Goal: Navigation & Orientation: Find specific page/section

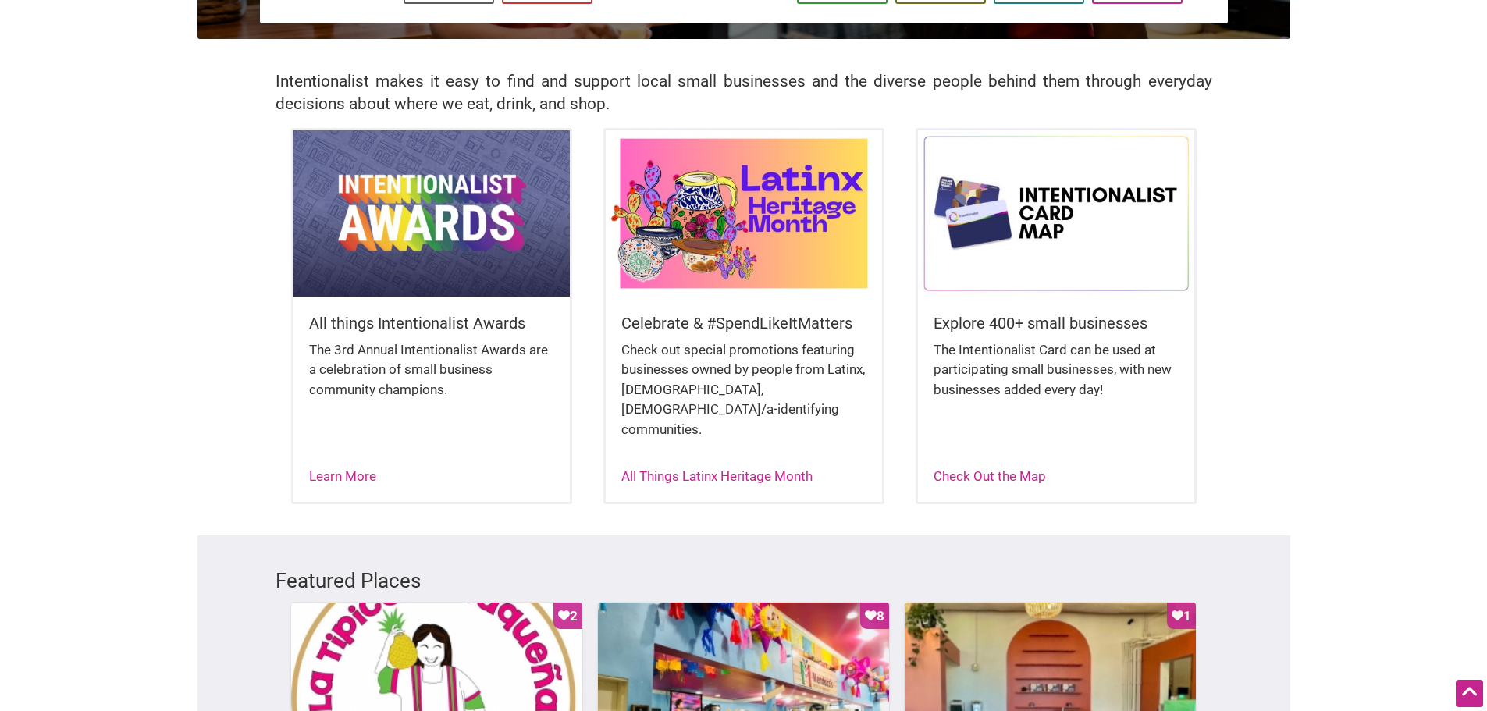
scroll to position [390, 0]
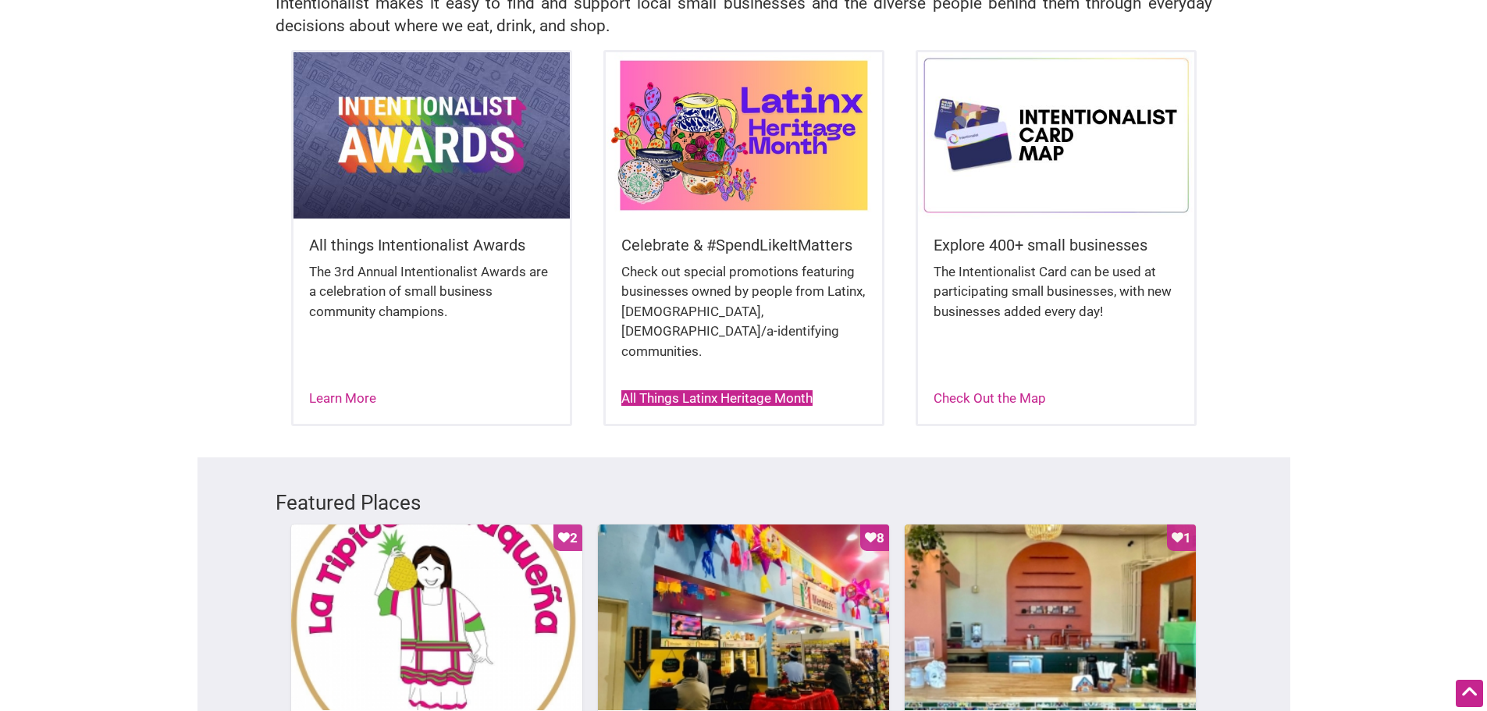
click at [762, 390] on link "All Things Latinx Heritage Month" at bounding box center [716, 398] width 191 height 16
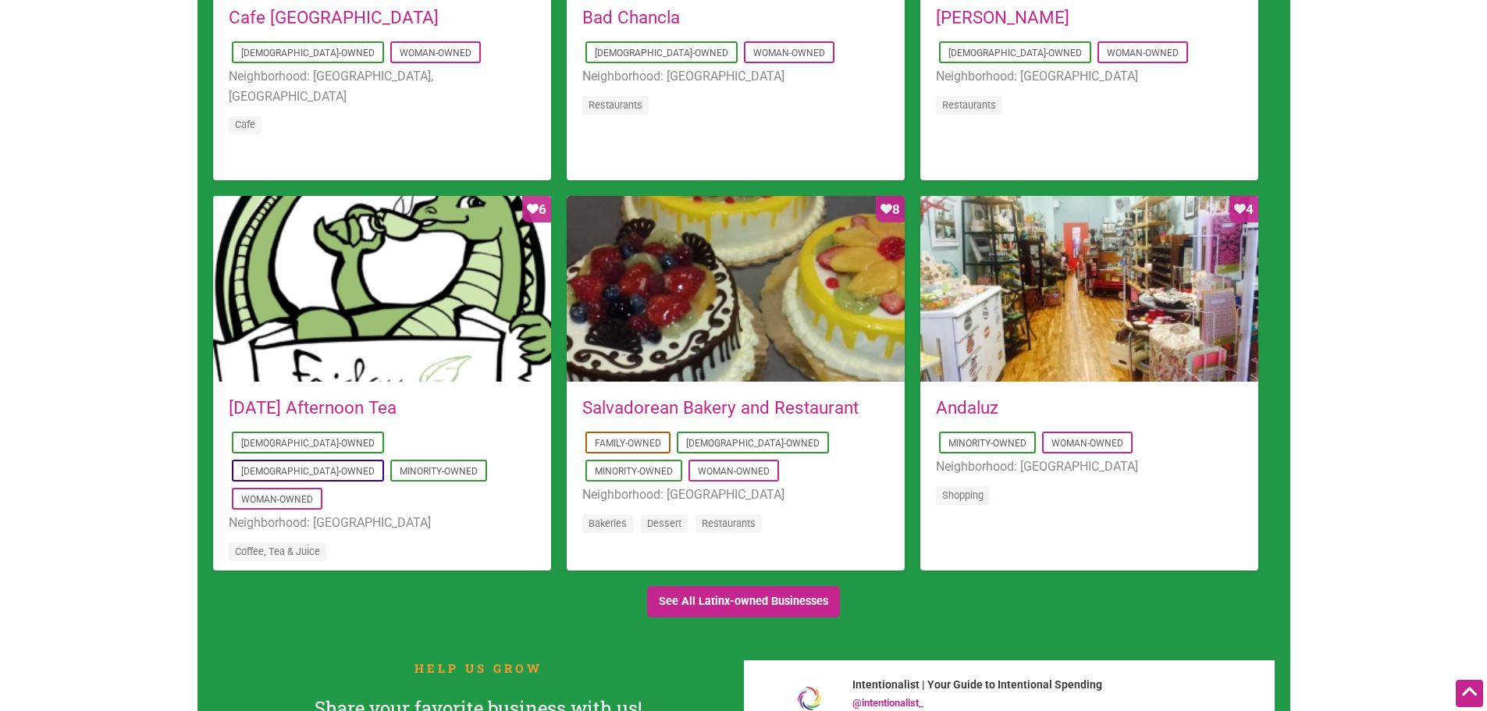
scroll to position [1405, 0]
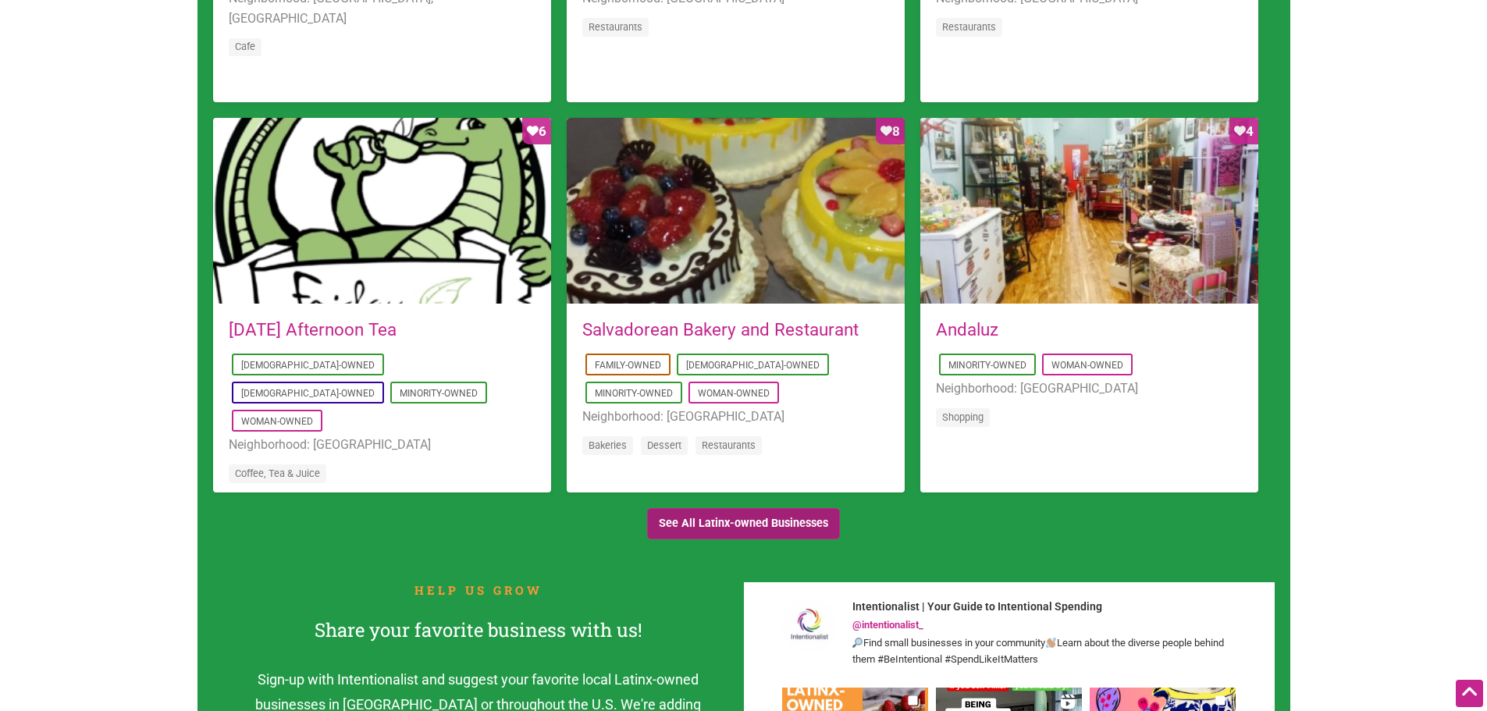
click at [749, 523] on link "See All Latinx-owned Businesses" at bounding box center [744, 524] width 194 height 32
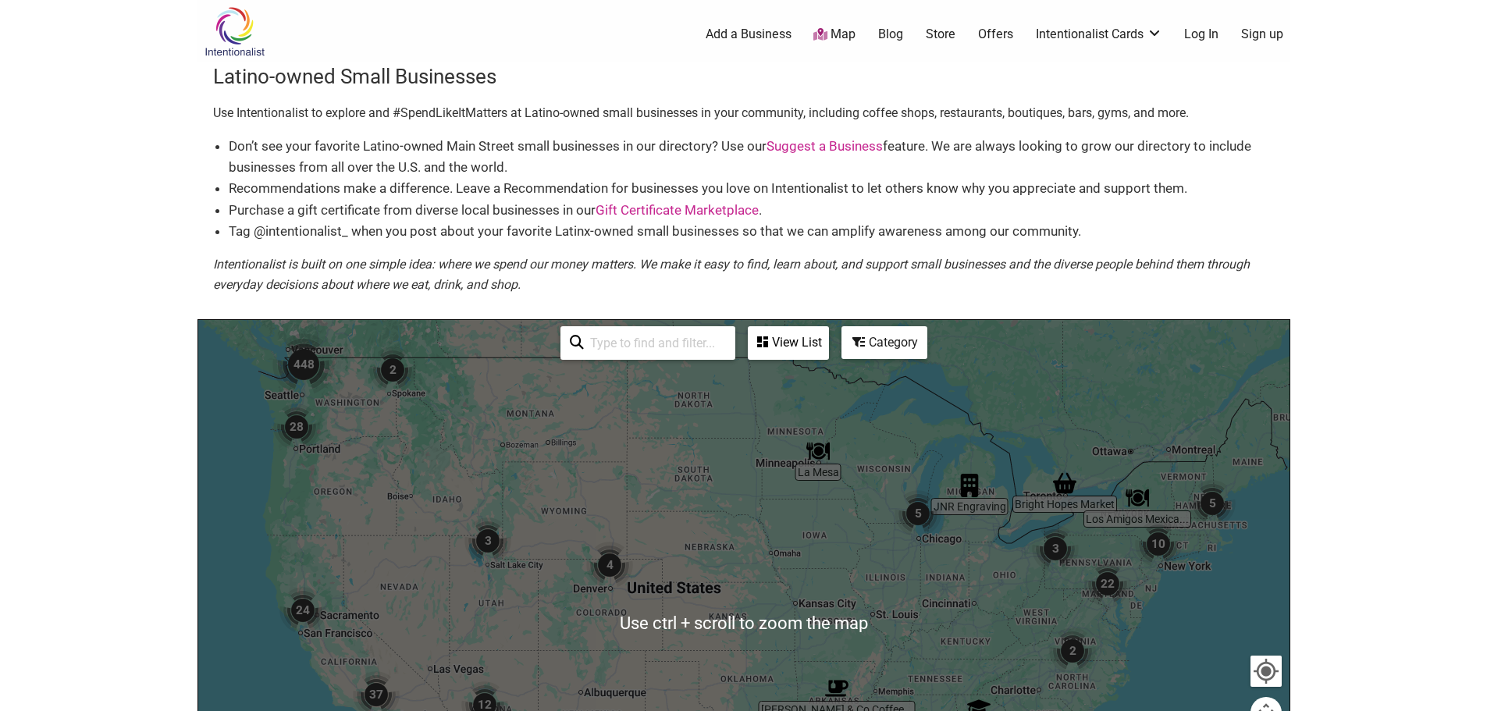
click at [300, 364] on img "448" at bounding box center [303, 364] width 62 height 62
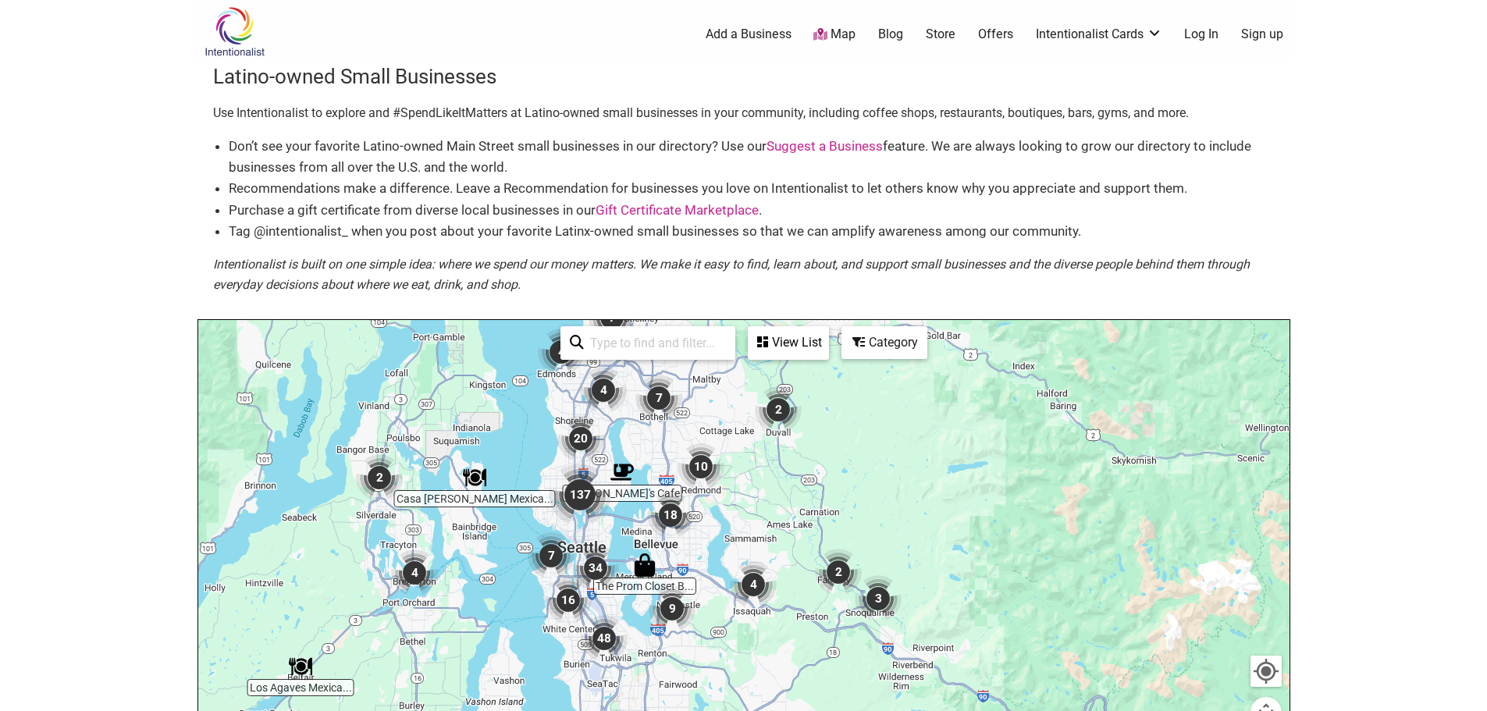
drag, startPoint x: 716, startPoint y: 641, endPoint x: 666, endPoint y: 407, distance: 238.5
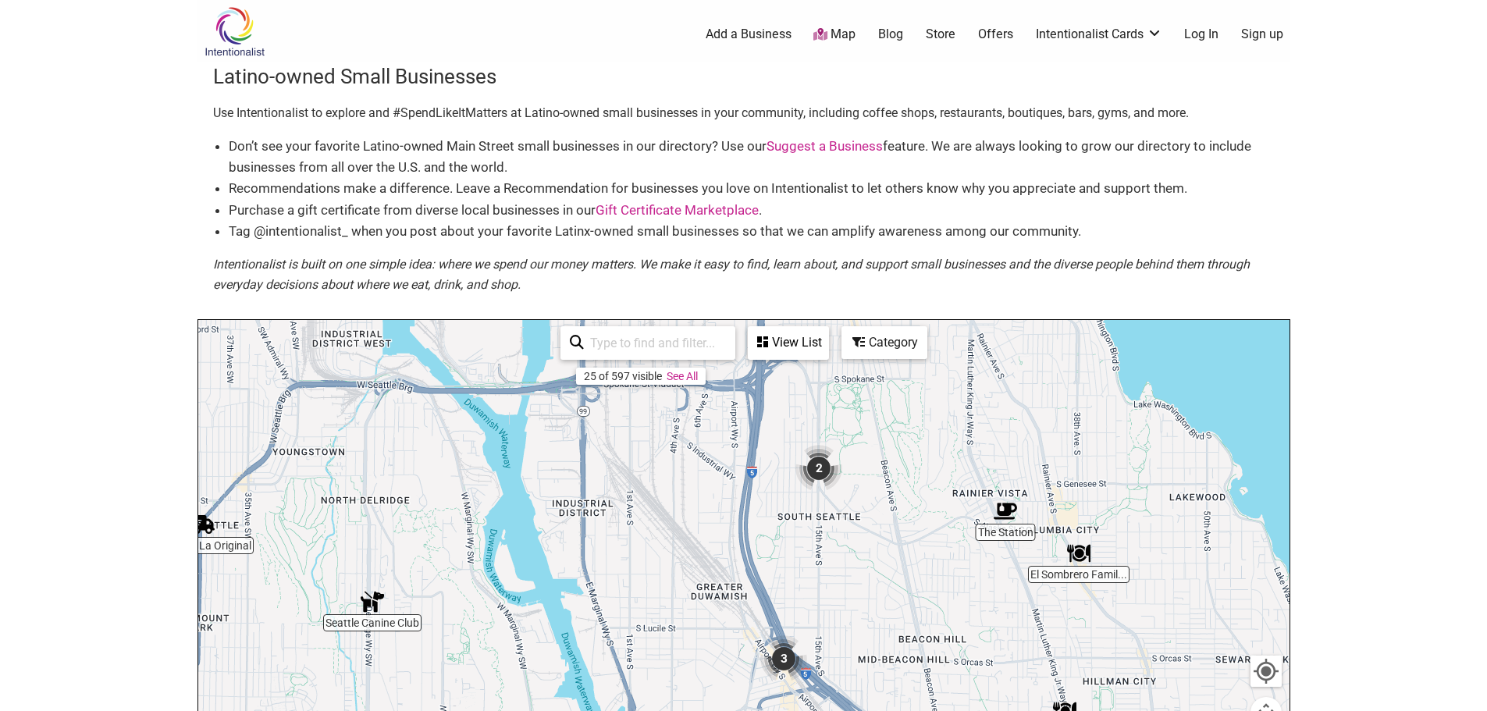
drag, startPoint x: 591, startPoint y: 494, endPoint x: 596, endPoint y: 679, distance: 185.0
click at [596, 679] on div "To navigate, press the arrow keys." at bounding box center [743, 623] width 1091 height 607
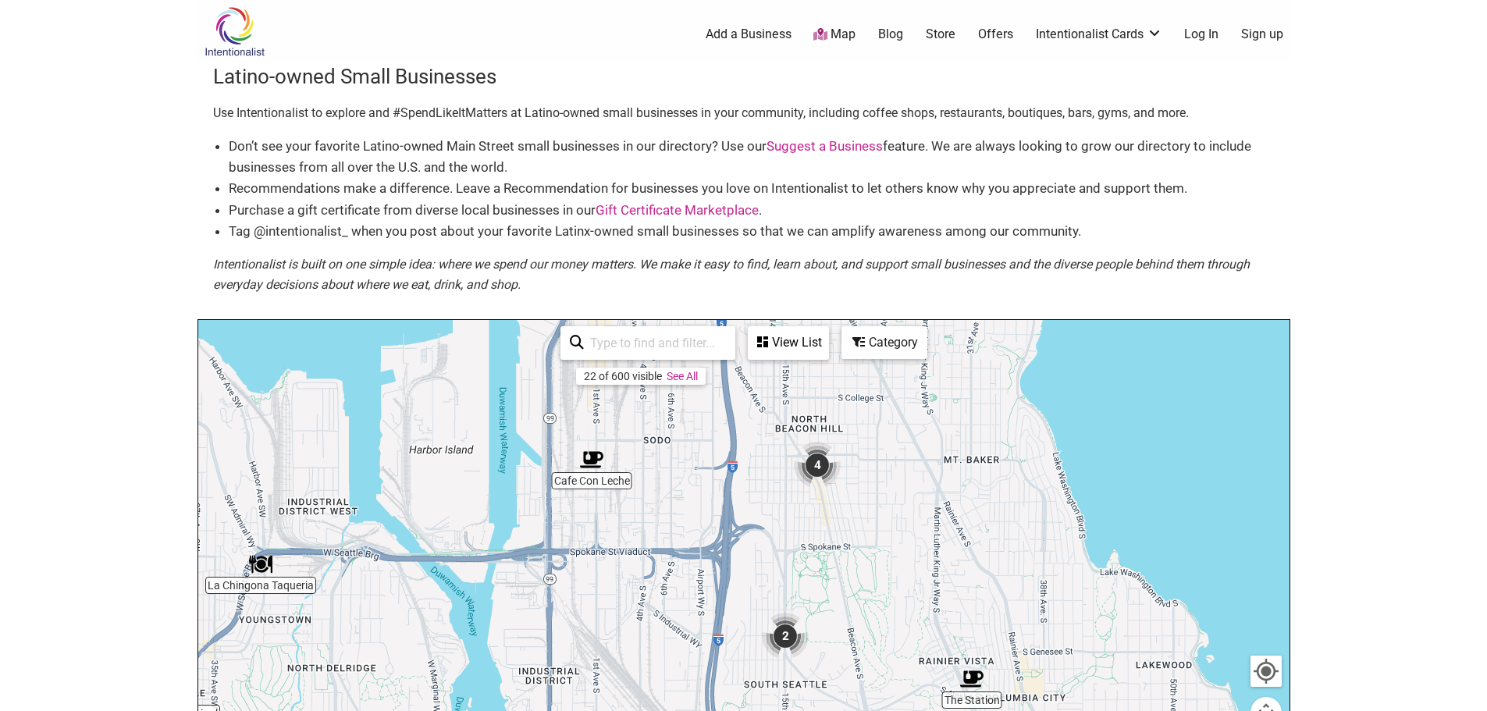
drag, startPoint x: 657, startPoint y: 497, endPoint x: 622, endPoint y: 637, distance: 144.0
click at [622, 637] on div "To navigate, press the arrow keys." at bounding box center [743, 623] width 1091 height 607
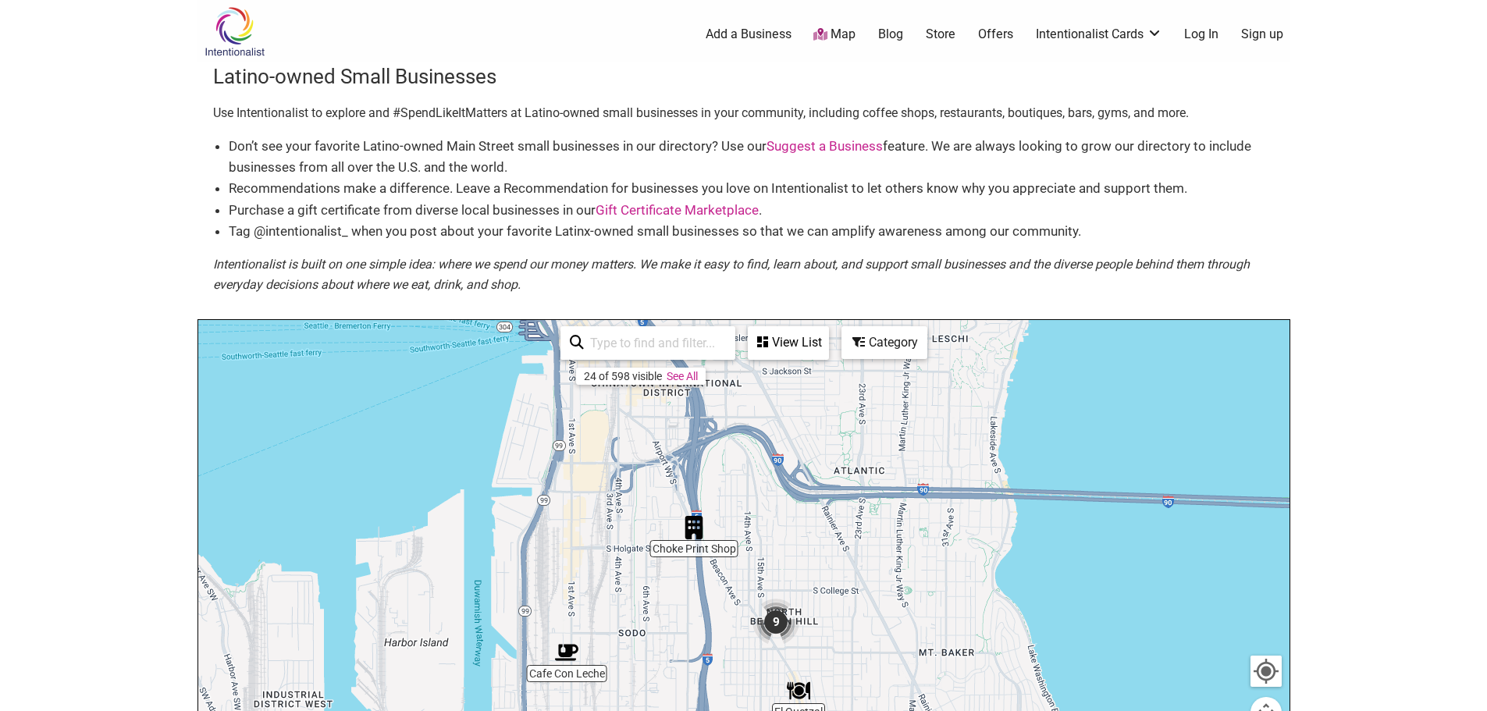
drag, startPoint x: 686, startPoint y: 469, endPoint x: 660, endPoint y: 666, distance: 199.1
click at [660, 666] on div "To navigate, press the arrow keys." at bounding box center [743, 623] width 1091 height 607
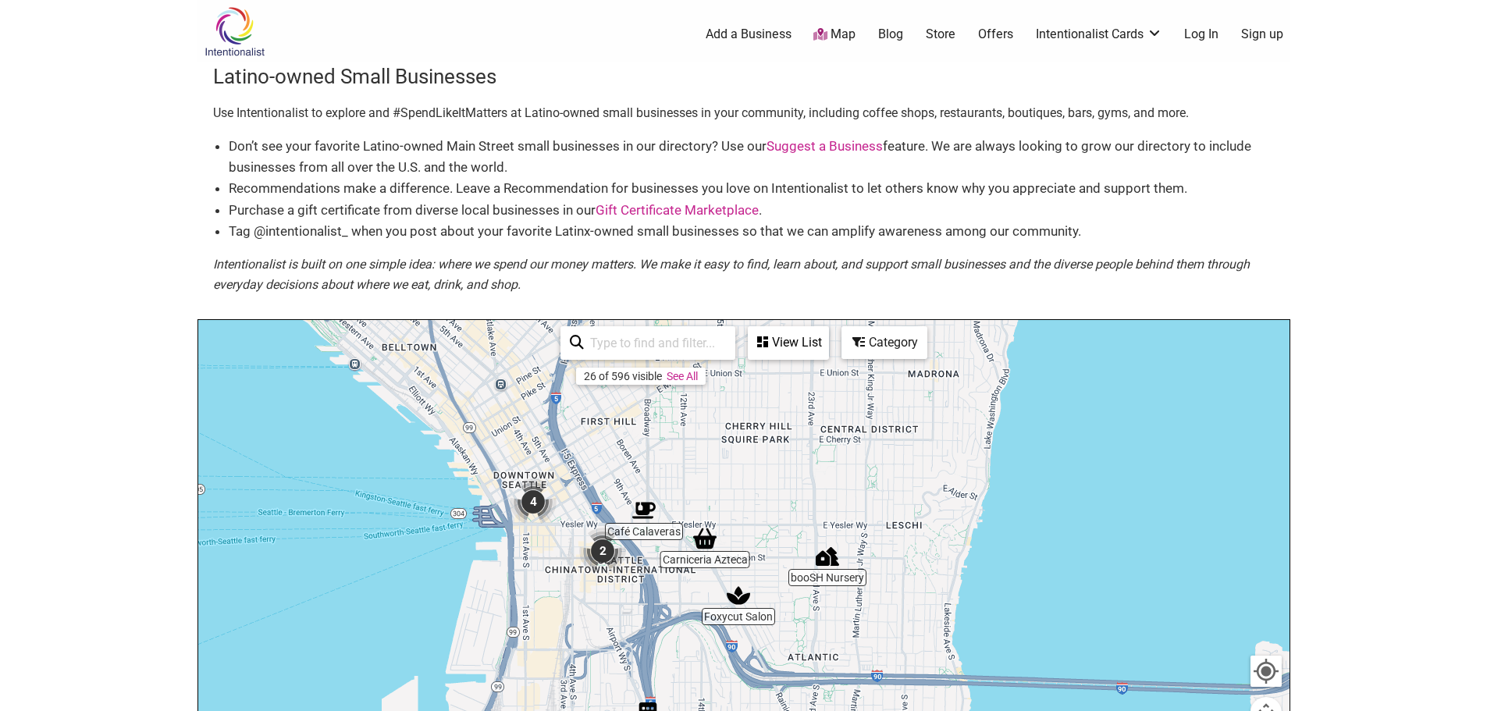
drag, startPoint x: 626, startPoint y: 476, endPoint x: 579, endPoint y: 662, distance: 191.5
click at [579, 662] on div "To navigate, press the arrow keys." at bounding box center [743, 623] width 1091 height 607
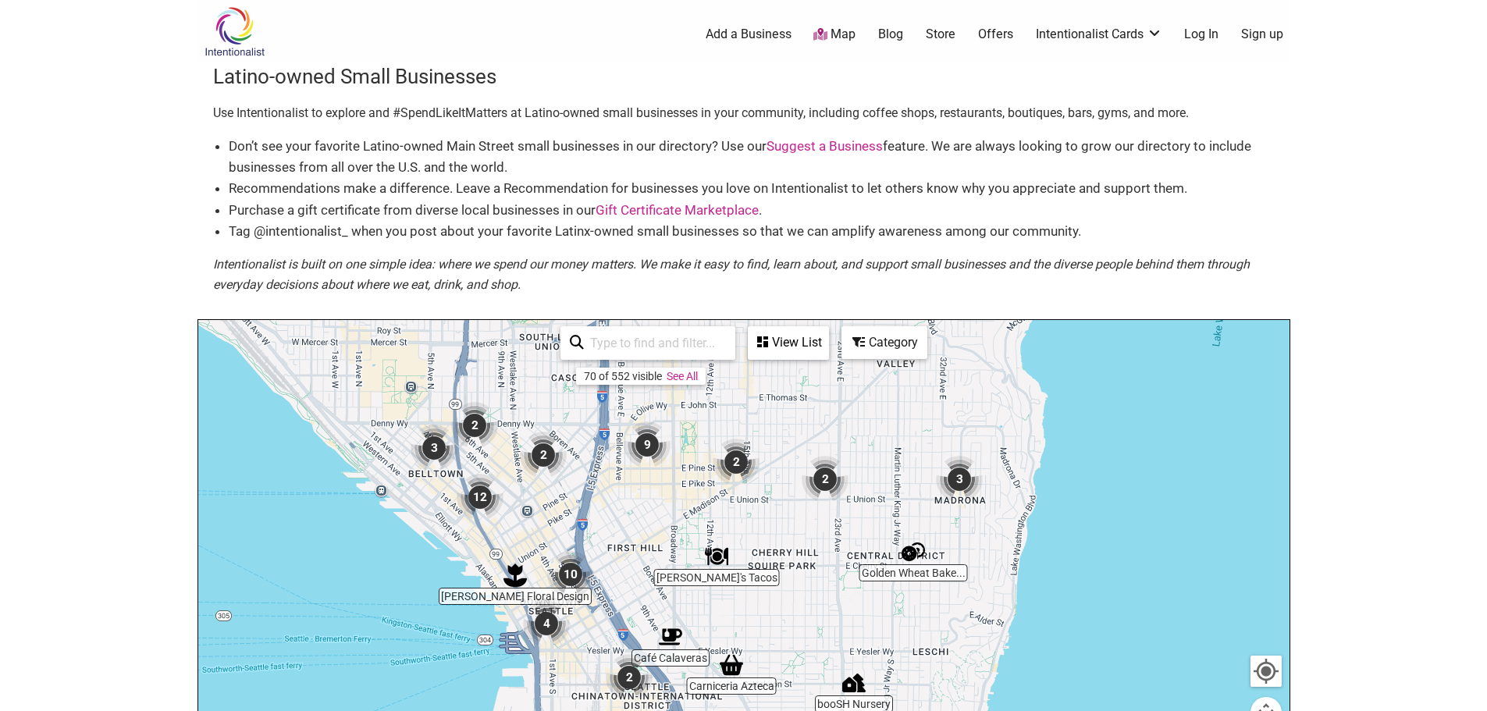
drag, startPoint x: 545, startPoint y: 533, endPoint x: 572, endPoint y: 661, distance: 130.9
click at [572, 661] on div "To navigate, press the arrow keys." at bounding box center [743, 623] width 1091 height 607
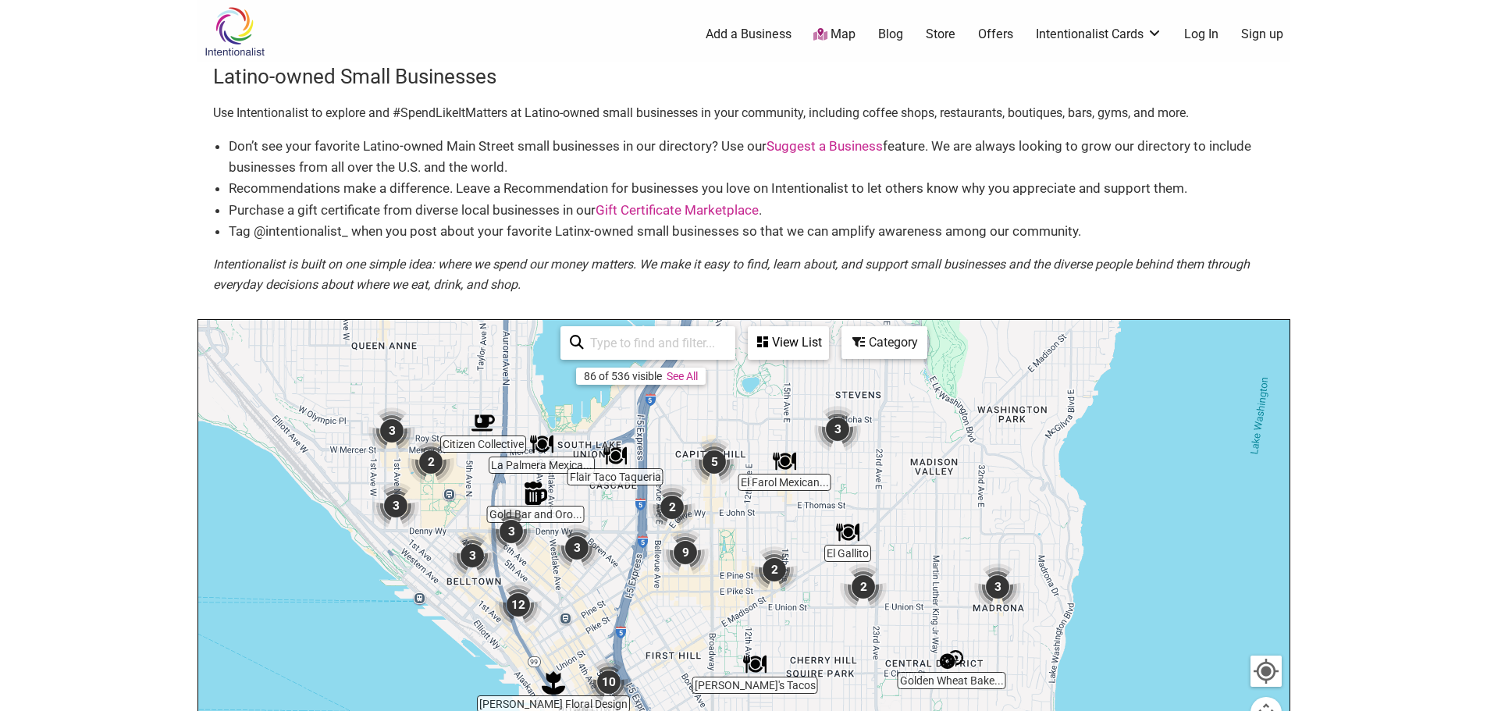
drag, startPoint x: 544, startPoint y: 495, endPoint x: 582, endPoint y: 606, distance: 117.2
click at [582, 606] on div "To navigate, press the arrow keys." at bounding box center [743, 623] width 1091 height 607
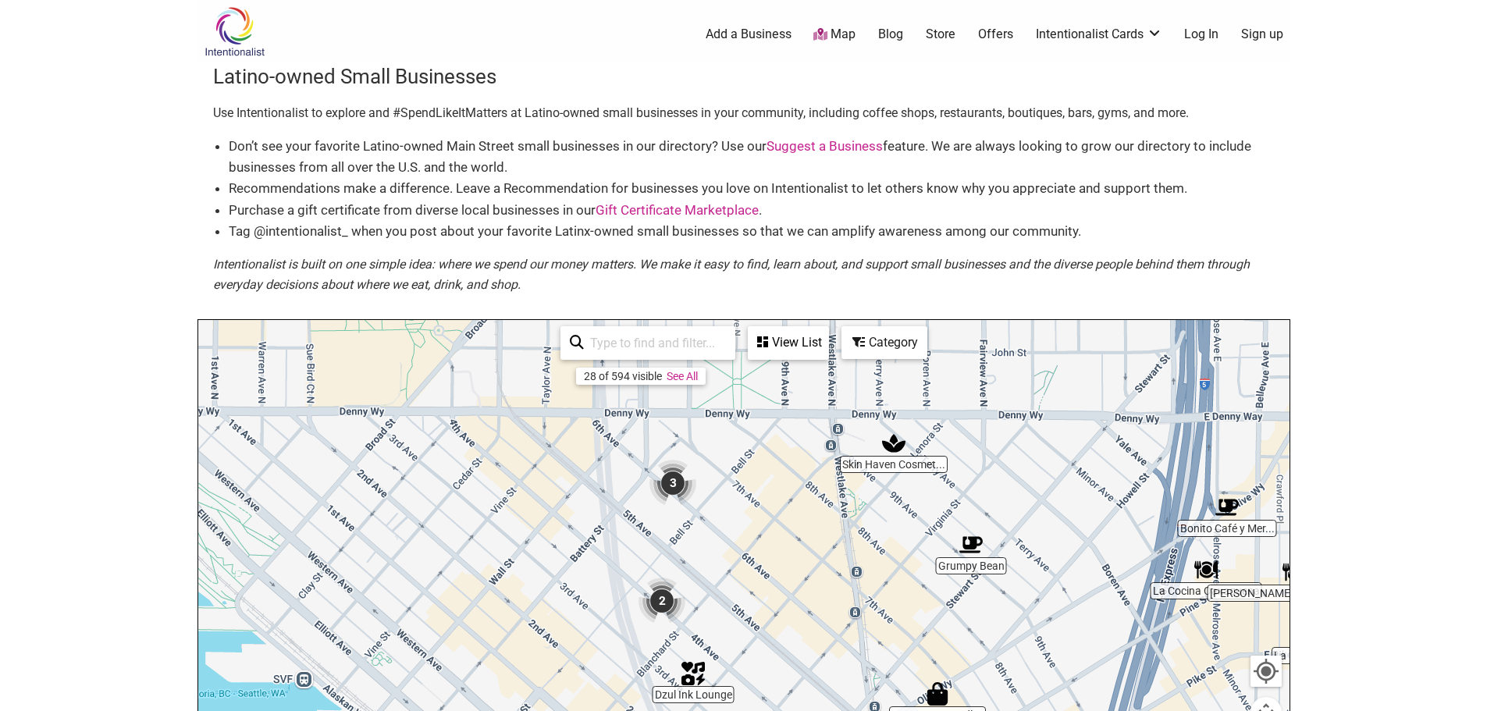
drag, startPoint x: 443, startPoint y: 592, endPoint x: 841, endPoint y: 605, distance: 398.2
click at [847, 613] on div "To navigate, press the arrow keys." at bounding box center [743, 623] width 1091 height 607
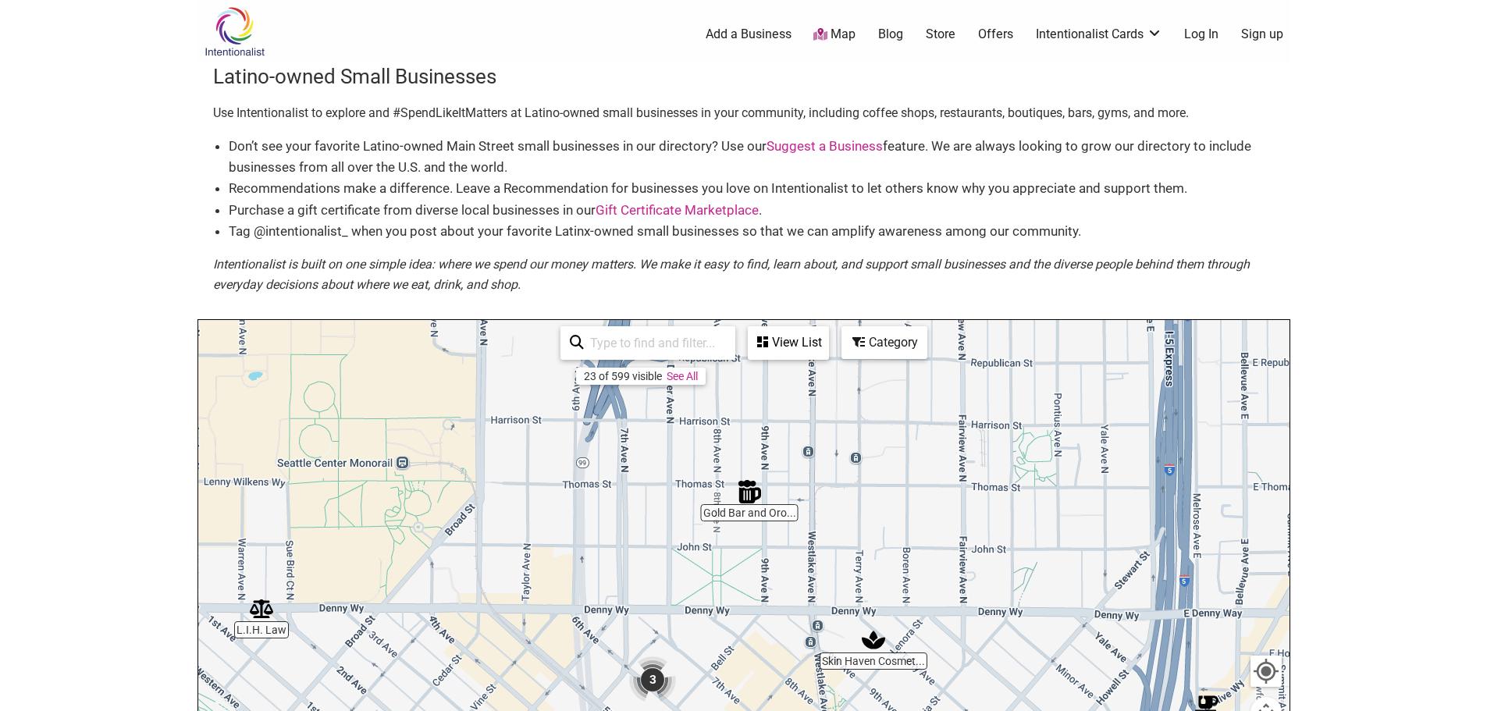
drag, startPoint x: 746, startPoint y: 490, endPoint x: 739, endPoint y: 670, distance: 179.6
click at [739, 670] on div "To navigate, press the arrow keys." at bounding box center [743, 623] width 1091 height 607
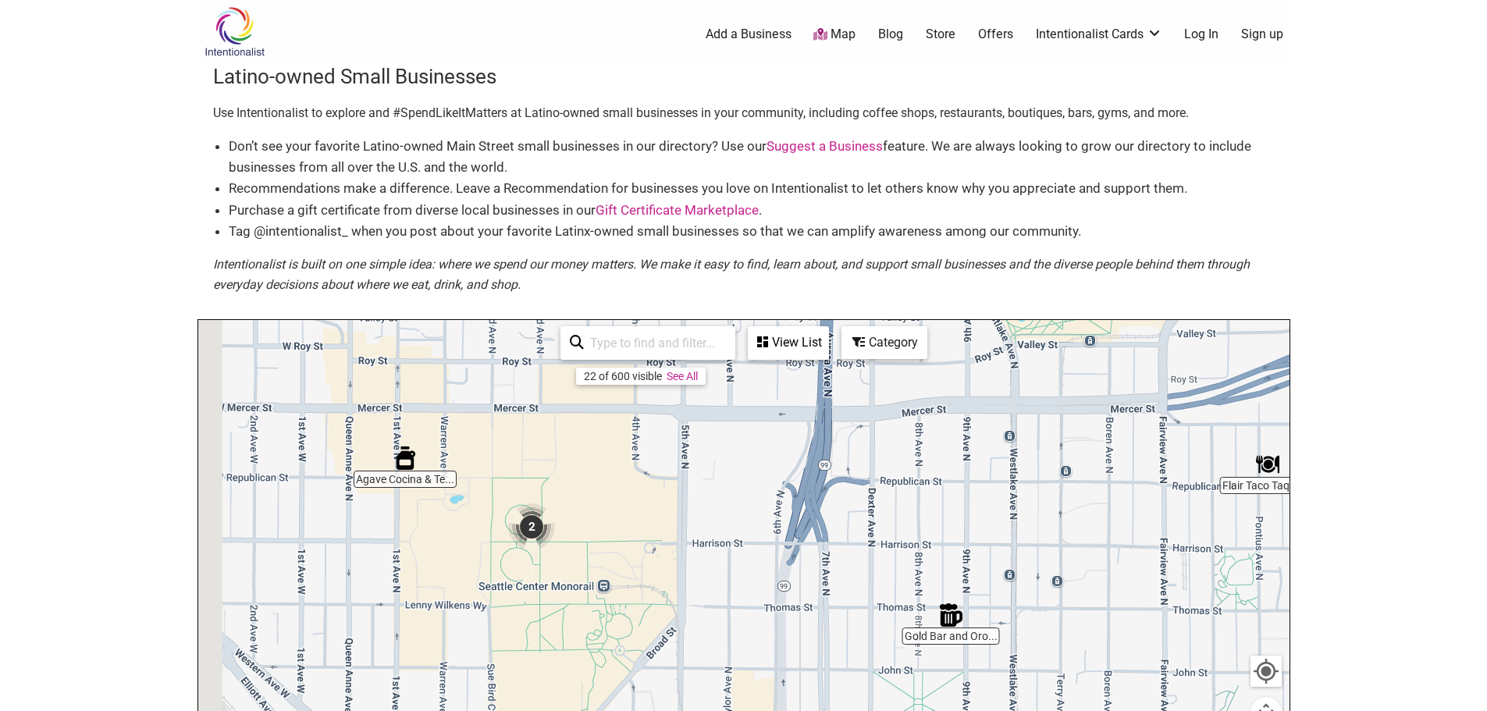
drag, startPoint x: 854, startPoint y: 460, endPoint x: 1113, endPoint y: 585, distance: 287.6
click at [1113, 585] on div "To navigate, press the arrow keys." at bounding box center [743, 623] width 1091 height 607
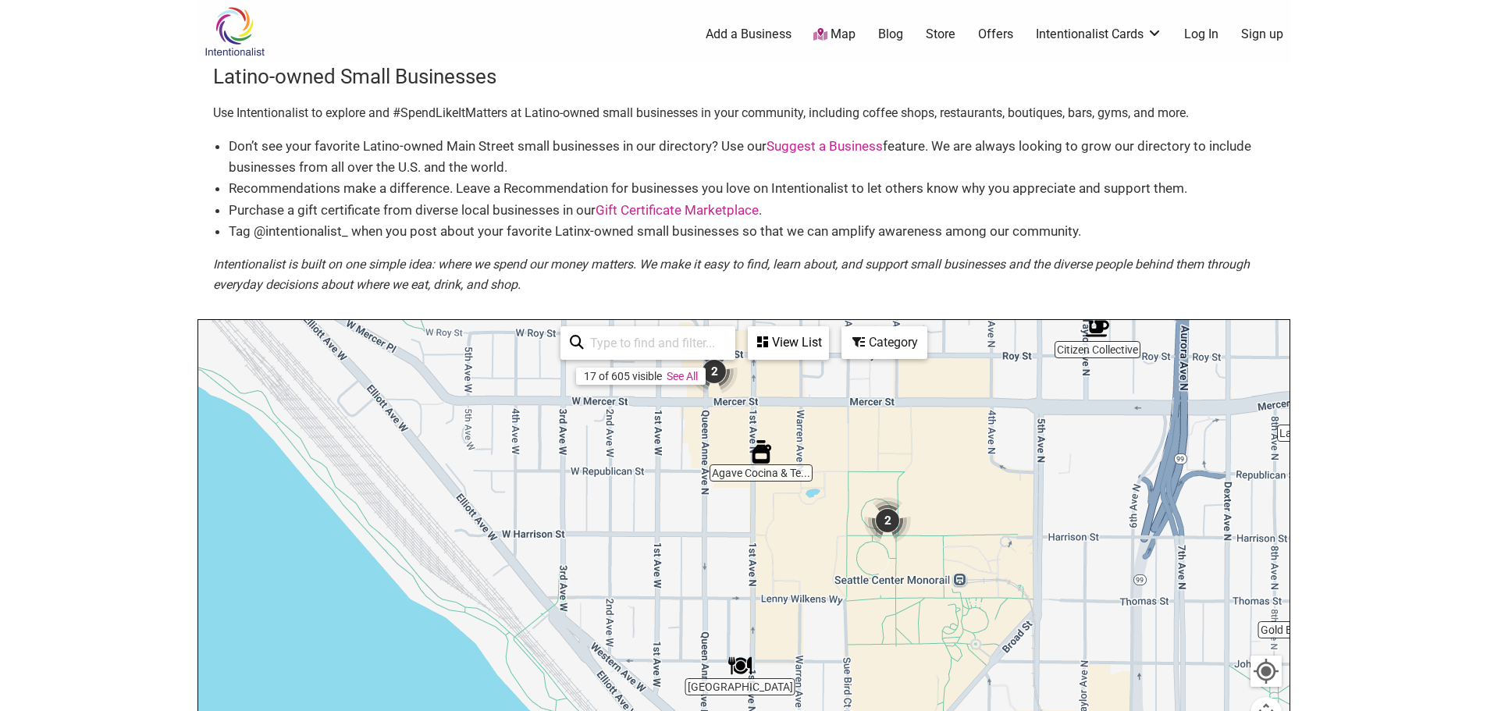
drag, startPoint x: 403, startPoint y: 538, endPoint x: 698, endPoint y: 534, distance: 294.2
click at [698, 534] on div "To navigate, press the arrow keys." at bounding box center [743, 623] width 1091 height 607
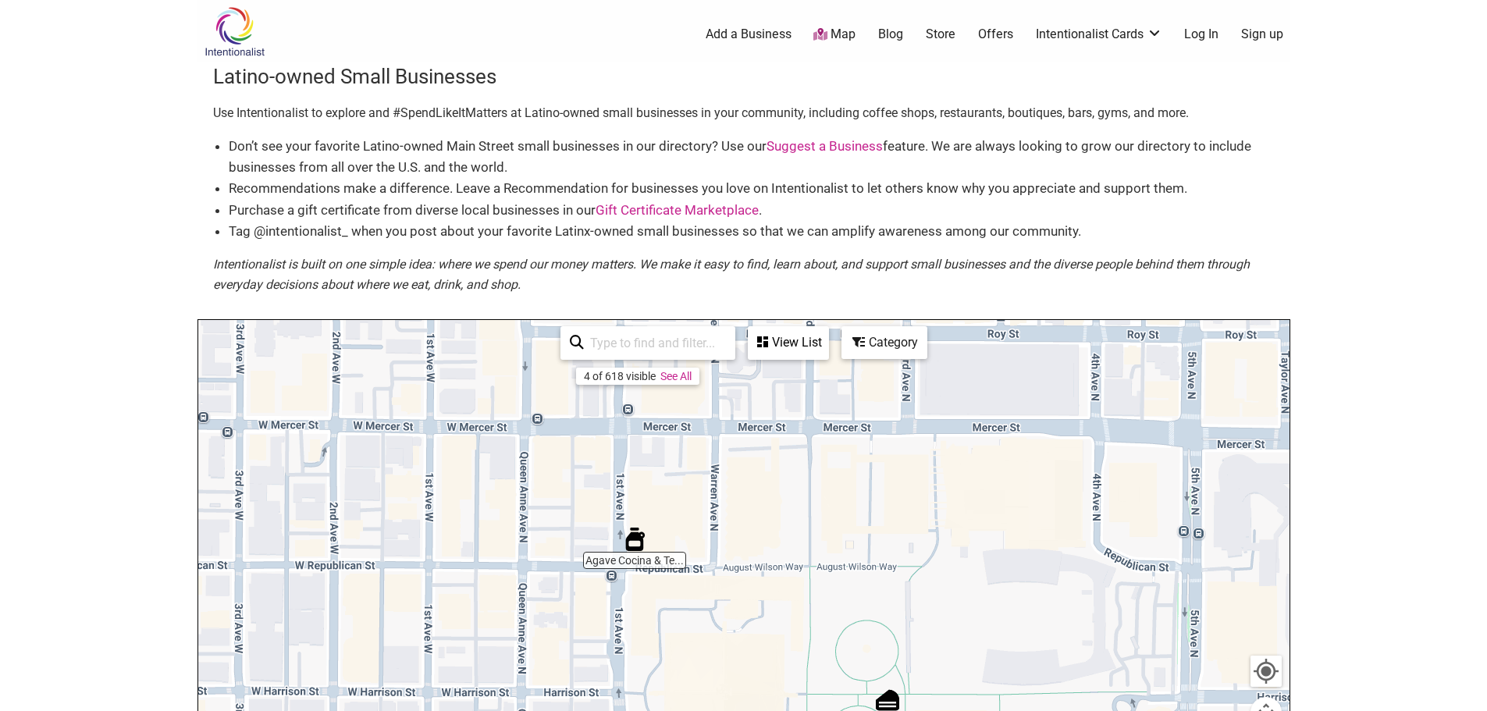
drag, startPoint x: 760, startPoint y: 452, endPoint x: 546, endPoint y: 616, distance: 269.9
click at [546, 616] on div "To navigate, press the arrow keys." at bounding box center [743, 623] width 1091 height 607
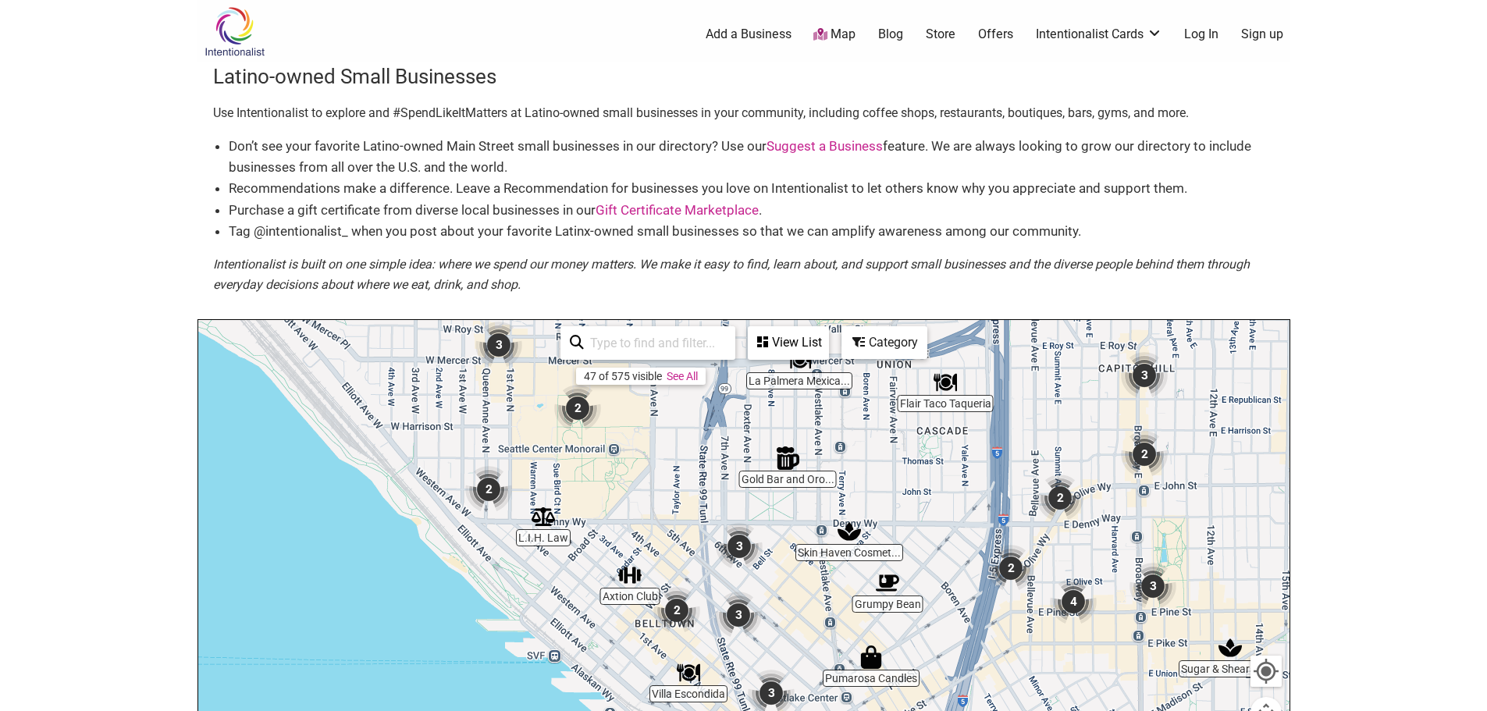
drag, startPoint x: 723, startPoint y: 618, endPoint x: 685, endPoint y: 424, distance: 198.0
click at [685, 424] on div "To navigate, press the arrow keys." at bounding box center [743, 623] width 1091 height 607
